Goal: Task Accomplishment & Management: Manage account settings

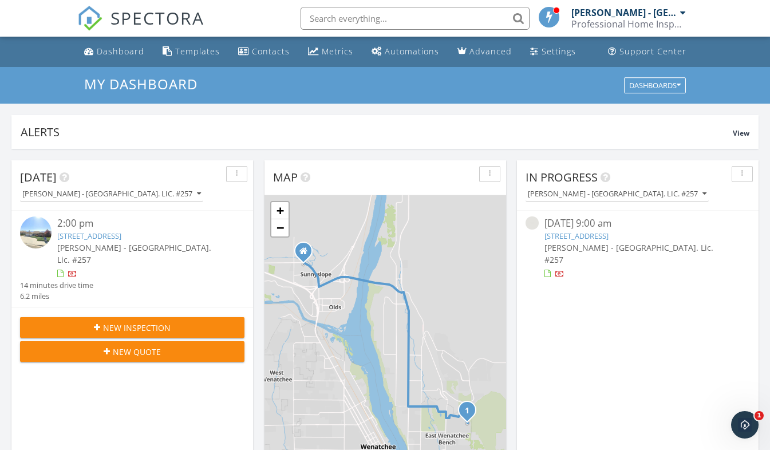
click at [575, 239] on link "236 NW Chinook Wy, East Wenatchee, WA 98802" at bounding box center [576, 236] width 64 height 10
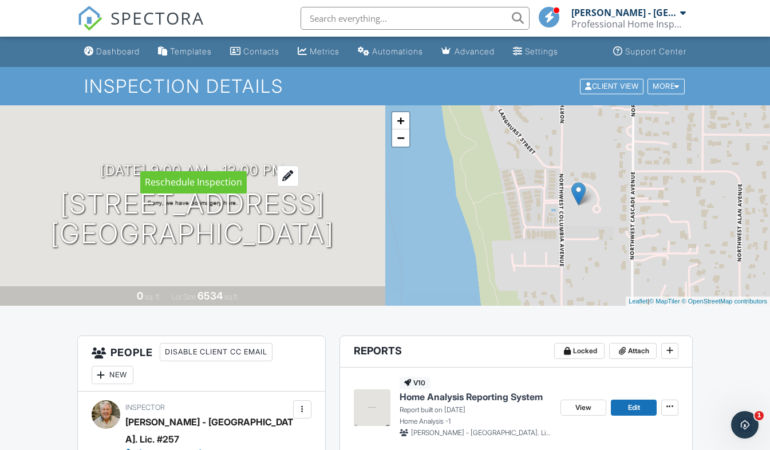
click at [299, 165] on div at bounding box center [288, 175] width 22 height 21
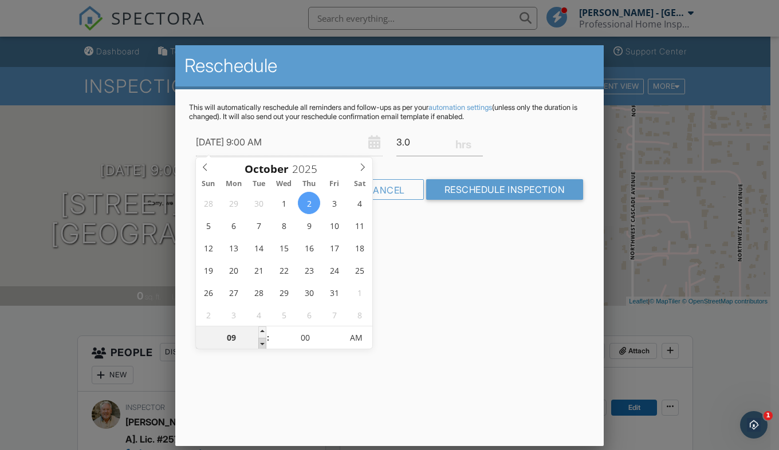
type input "10/02/2025 8:00 AM"
type input "08"
click at [263, 344] on span at bounding box center [262, 343] width 8 height 11
type input "10/02/2025 7:00 AM"
type input "07"
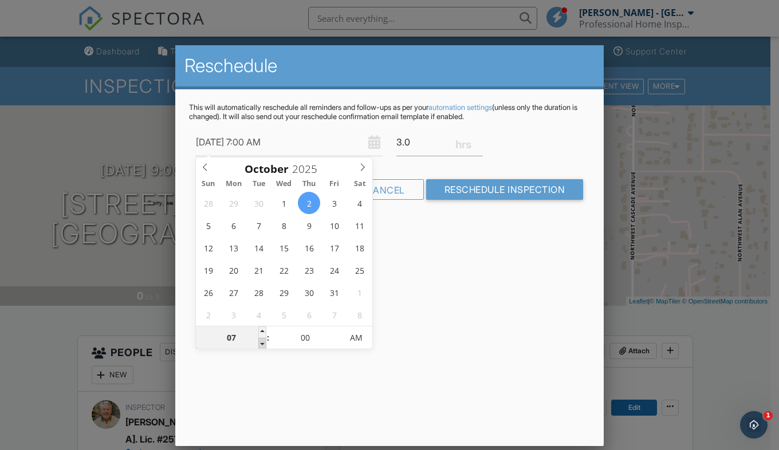
click at [263, 344] on span at bounding box center [262, 343] width 8 height 11
type input "10/02/2025 6:00 AM"
type input "06"
click at [263, 344] on span at bounding box center [262, 343] width 8 height 11
type input "10/02/2025 5:00 AM"
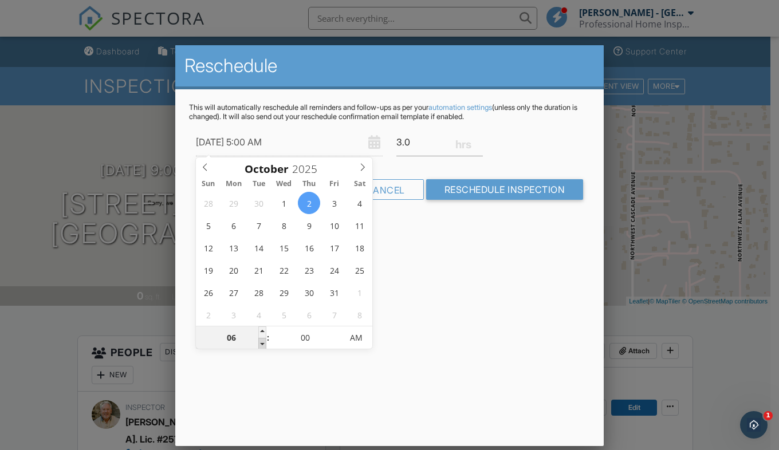
type input "05"
click at [263, 344] on span at bounding box center [262, 343] width 8 height 11
type input "10/02/2025 4:00 AM"
type input "04"
click at [263, 344] on span at bounding box center [262, 343] width 8 height 11
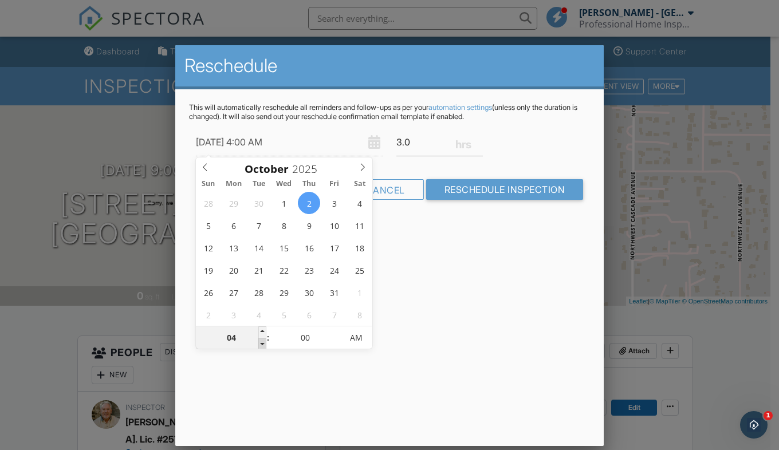
type input "10/02/2025 3:00 AM"
type input "03"
click at [263, 344] on span at bounding box center [262, 343] width 8 height 11
type input "10/02/2025 2:00 AM"
type input "02"
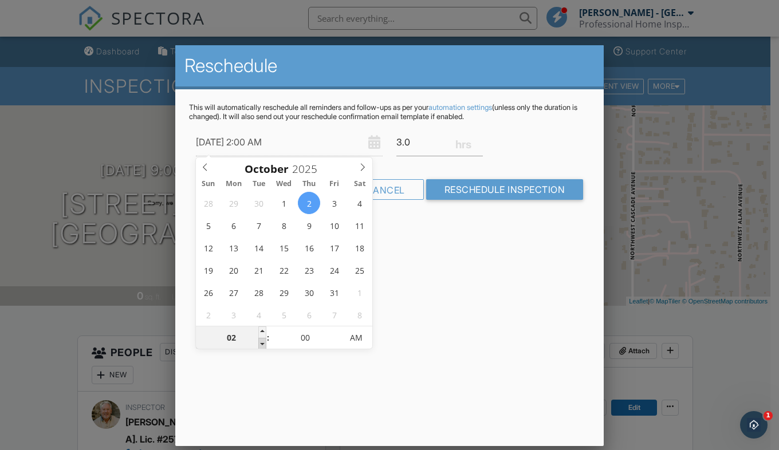
click at [262, 344] on span at bounding box center [262, 343] width 8 height 11
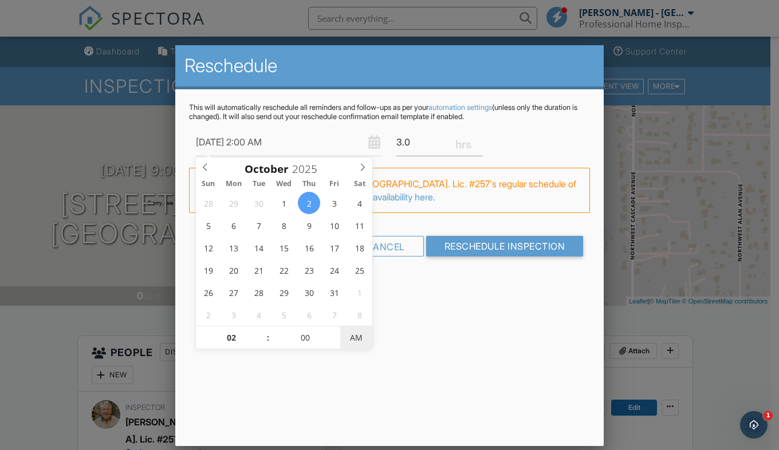
type input "10/02/2025 2:00 PM"
click at [353, 338] on span "AM" at bounding box center [355, 337] width 31 height 23
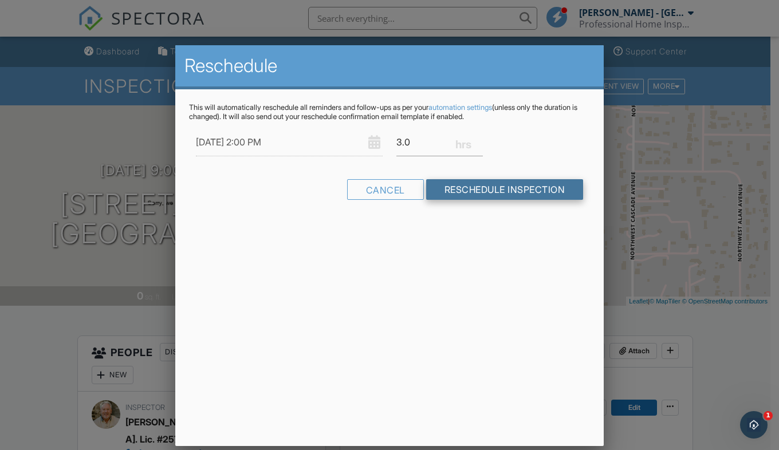
click at [468, 194] on input "Reschedule Inspection" at bounding box center [504, 189] width 157 height 21
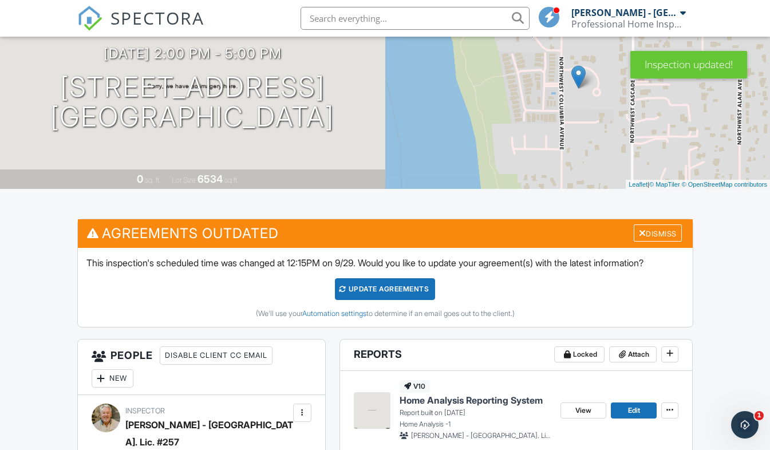
scroll to position [104, 0]
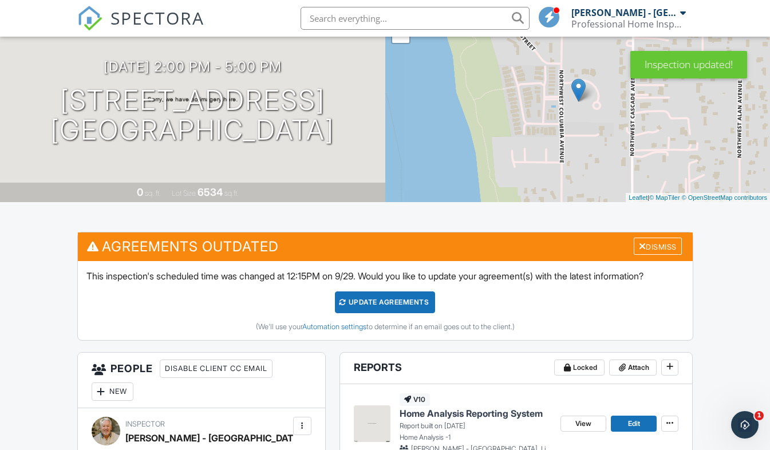
click at [372, 303] on div "Update Agreements" at bounding box center [385, 302] width 100 height 22
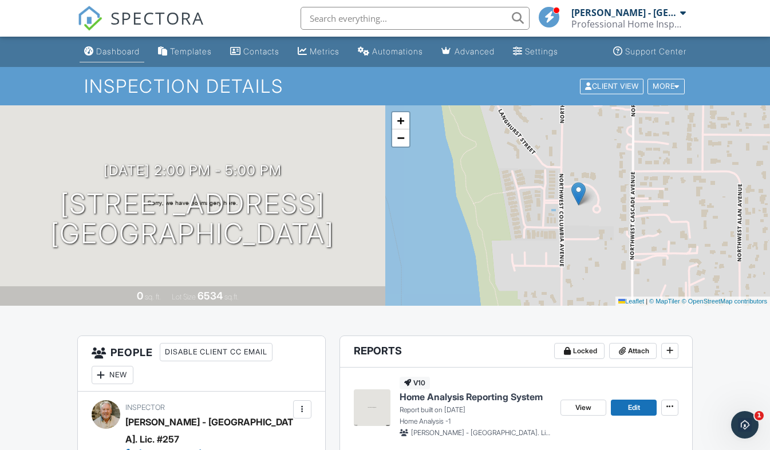
click at [120, 53] on div "Dashboard" at bounding box center [118, 51] width 44 height 10
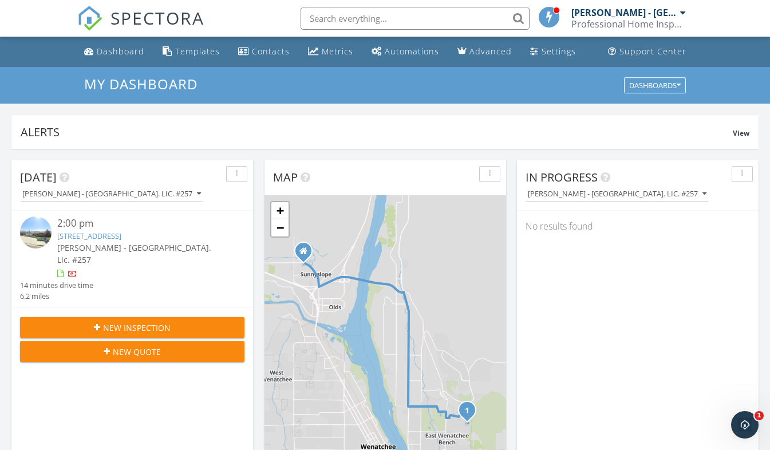
click at [686, 17] on link "Randy Haywood - WA. Lic. #257 Professional Home Inspections" at bounding box center [629, 18] width 117 height 37
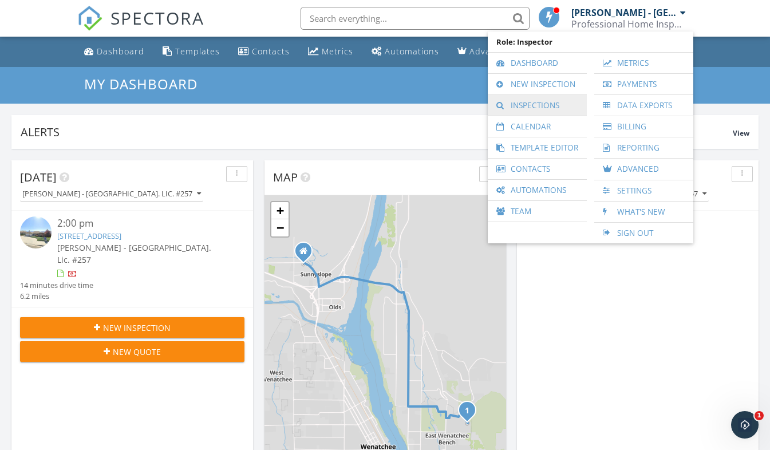
click at [559, 109] on link "Inspections" at bounding box center [538, 105] width 88 height 21
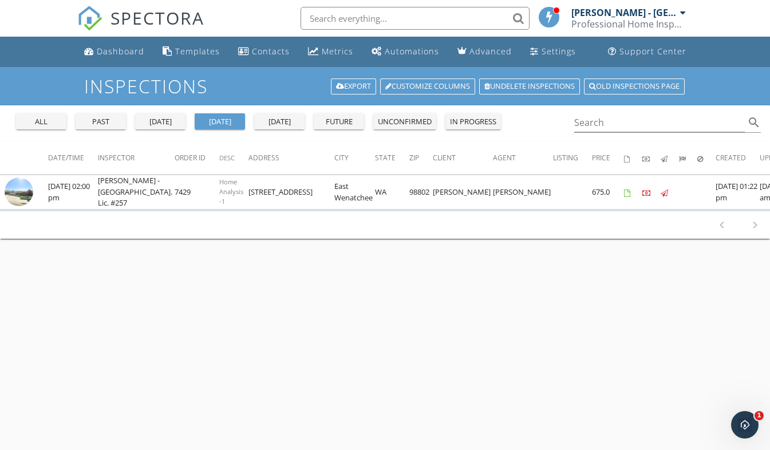
click at [117, 124] on div "past" at bounding box center [100, 121] width 41 height 11
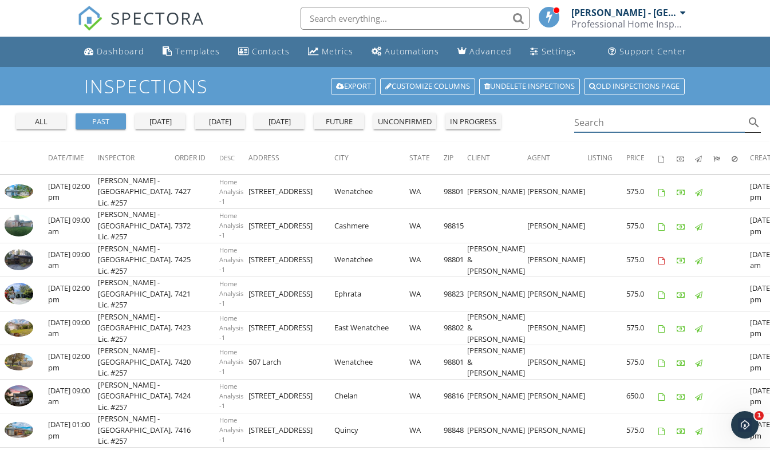
click at [619, 125] on input "Search" at bounding box center [659, 122] width 171 height 19
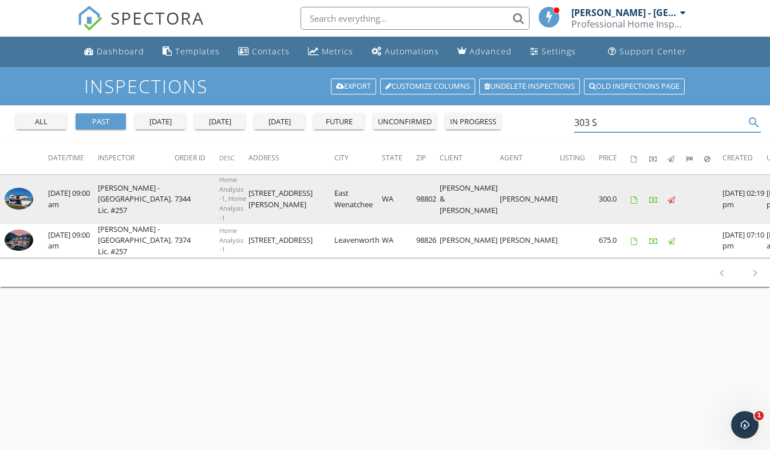
type input "303 S"
click at [19, 203] on img at bounding box center [19, 199] width 29 height 22
click at [17, 195] on img at bounding box center [19, 199] width 29 height 22
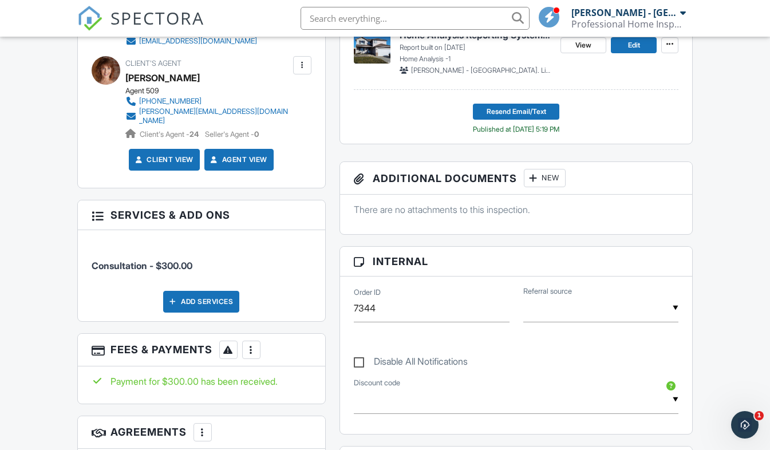
scroll to position [307, 0]
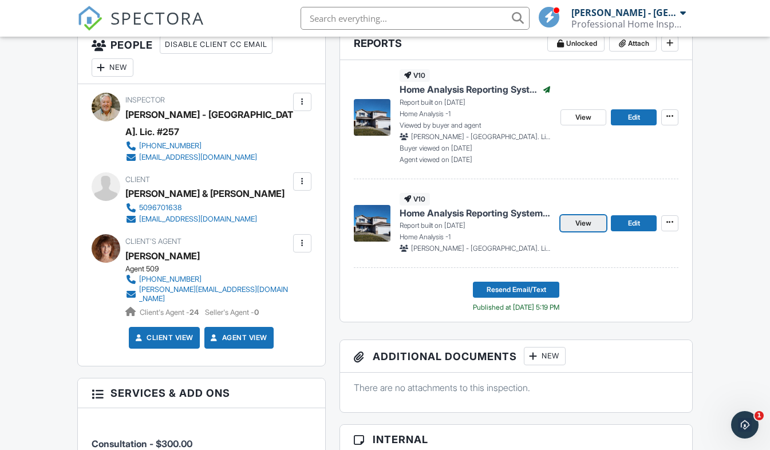
click at [572, 223] on link "View" at bounding box center [583, 223] width 46 height 16
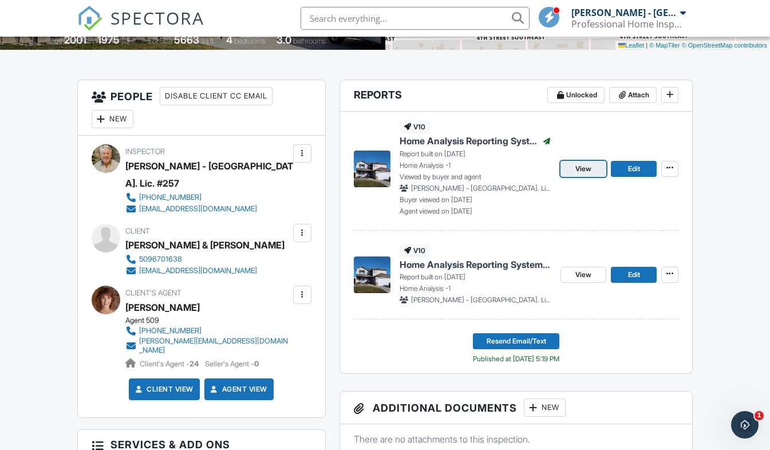
click at [588, 171] on span "View" at bounding box center [583, 168] width 16 height 11
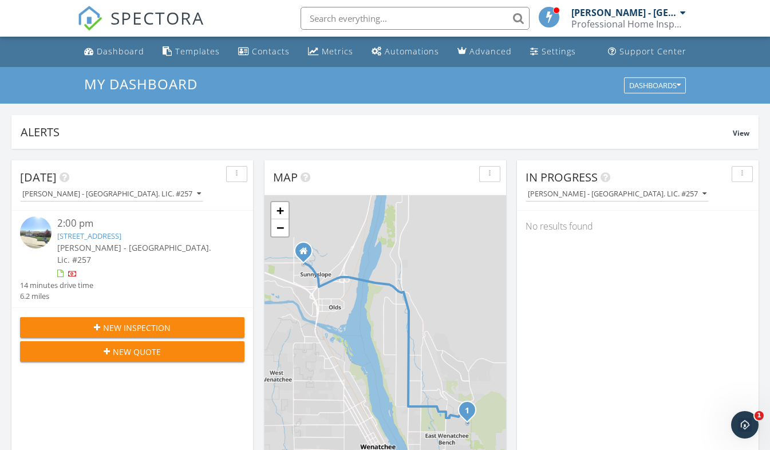
click at [680, 13] on div at bounding box center [683, 12] width 6 height 9
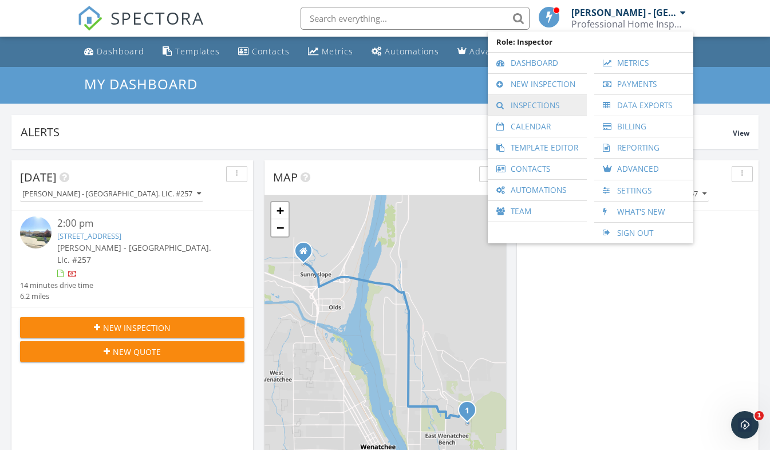
click at [538, 108] on link "Inspections" at bounding box center [538, 105] width 88 height 21
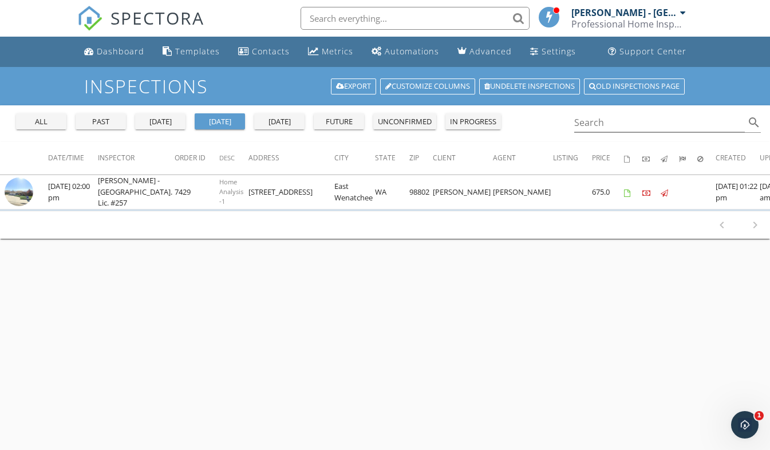
click at [97, 123] on div "past" at bounding box center [100, 121] width 41 height 11
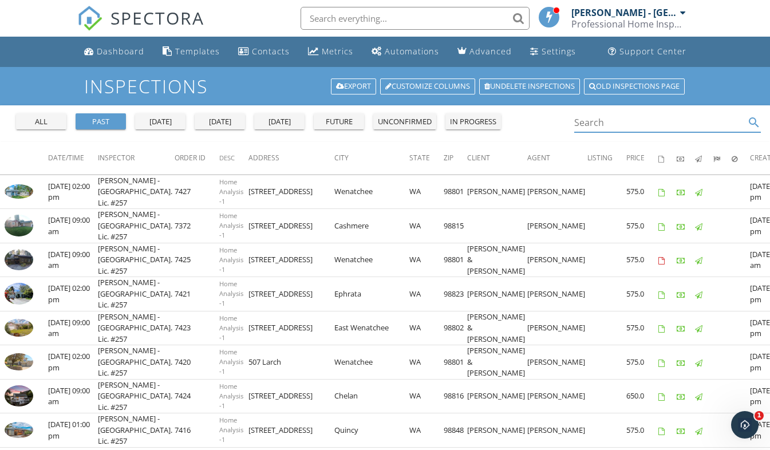
click at [627, 119] on input "Search" at bounding box center [659, 122] width 171 height 19
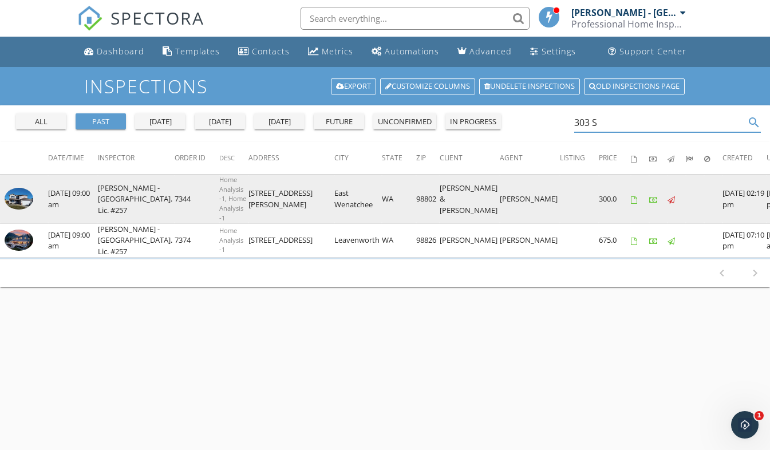
type input "303 S"
click at [30, 207] on link at bounding box center [19, 207] width 29 height 10
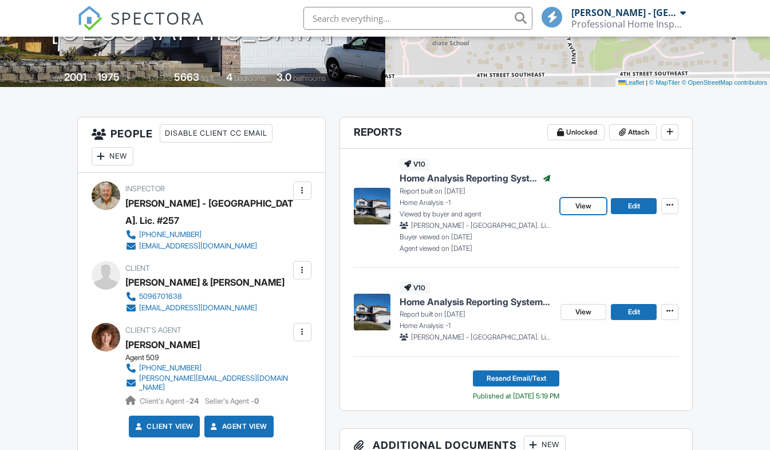
drag, startPoint x: 573, startPoint y: 211, endPoint x: 565, endPoint y: 211, distance: 7.4
click at [573, 211] on link "View" at bounding box center [583, 206] width 46 height 16
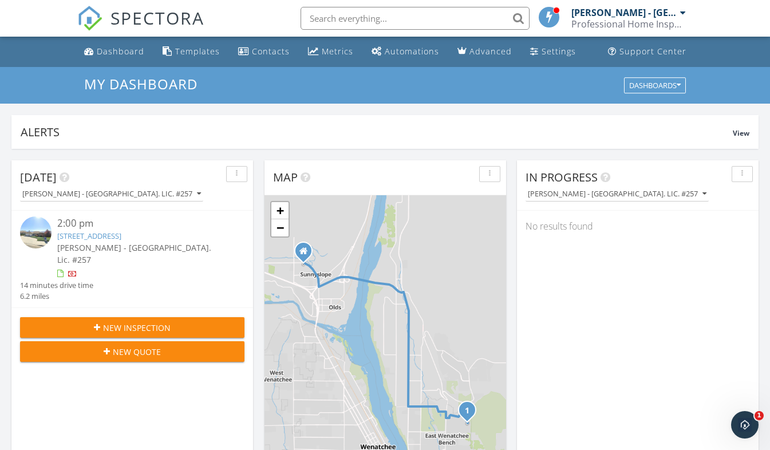
click at [686, 18] on link "Randy Haywood - WA. Lic. #257 Professional Home Inspections" at bounding box center [629, 18] width 117 height 37
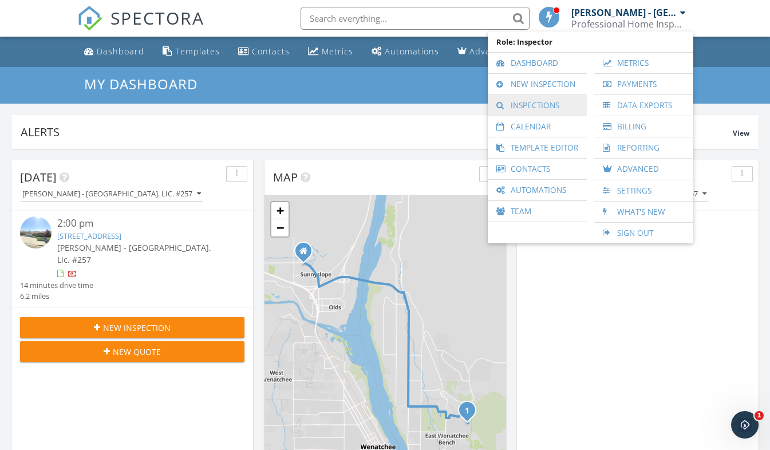
click at [539, 109] on link "Inspections" at bounding box center [538, 105] width 88 height 21
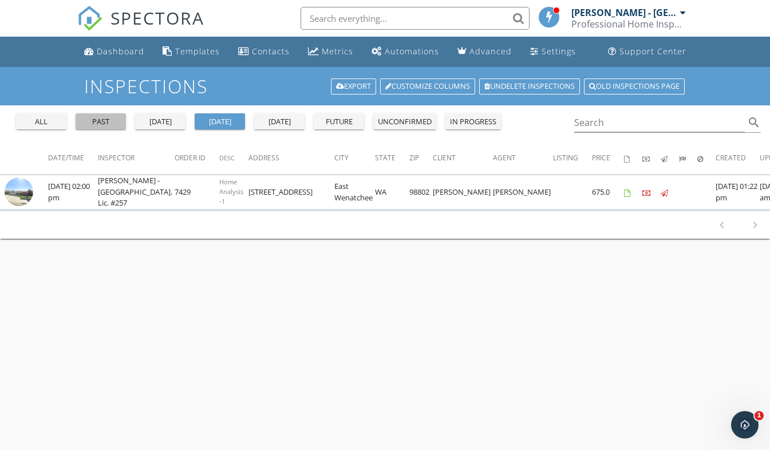
click at [113, 119] on div "past" at bounding box center [100, 121] width 41 height 11
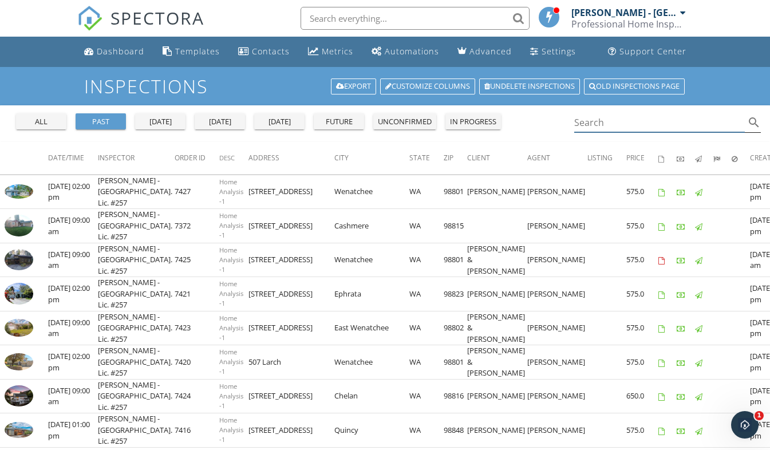
click at [618, 115] on input "Search" at bounding box center [659, 122] width 171 height 19
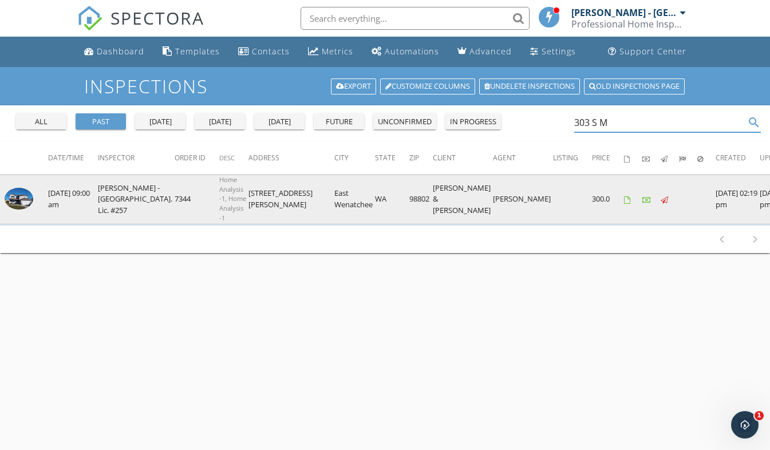
type input "303 S M"
click at [18, 201] on img at bounding box center [19, 199] width 29 height 22
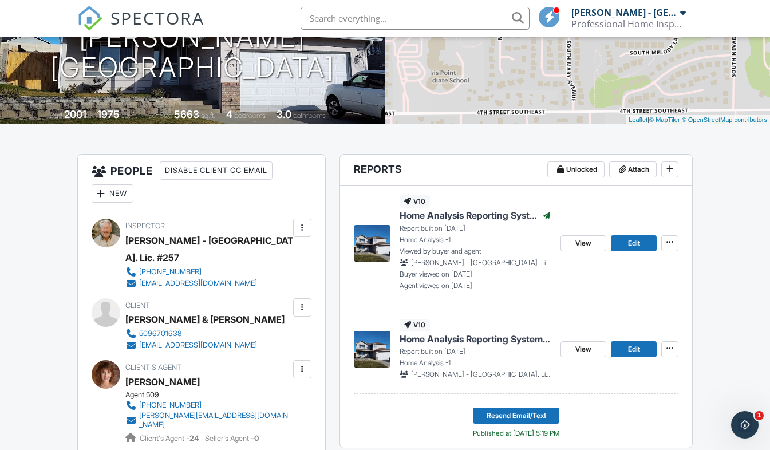
scroll to position [180, 0]
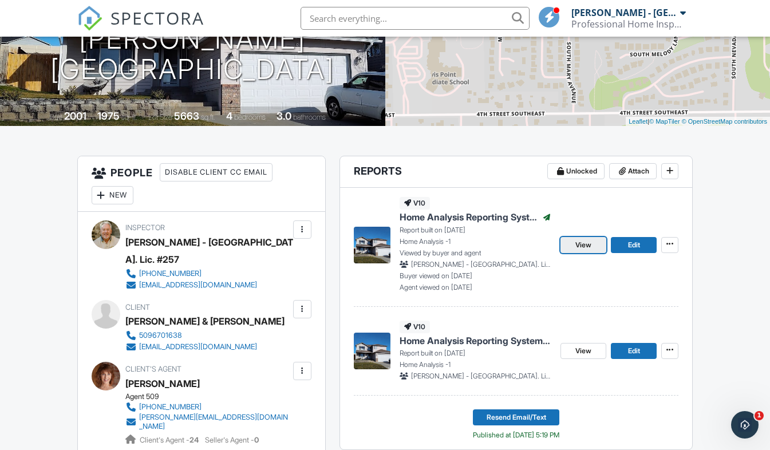
click at [592, 244] on link "View" at bounding box center [583, 245] width 46 height 16
